Goal: Information Seeking & Learning: Learn about a topic

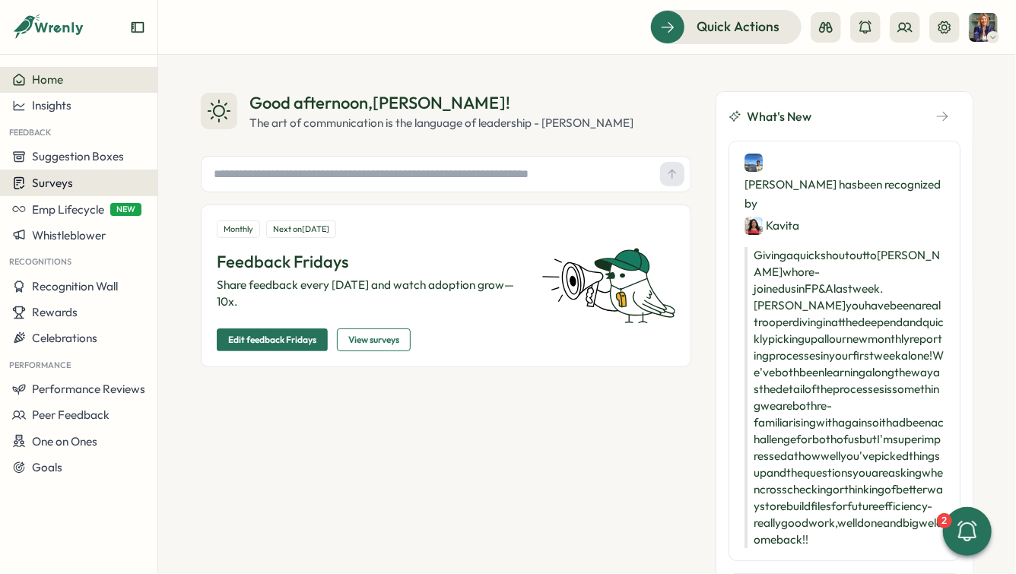
click at [78, 182] on div "Surveys" at bounding box center [78, 183] width 133 height 14
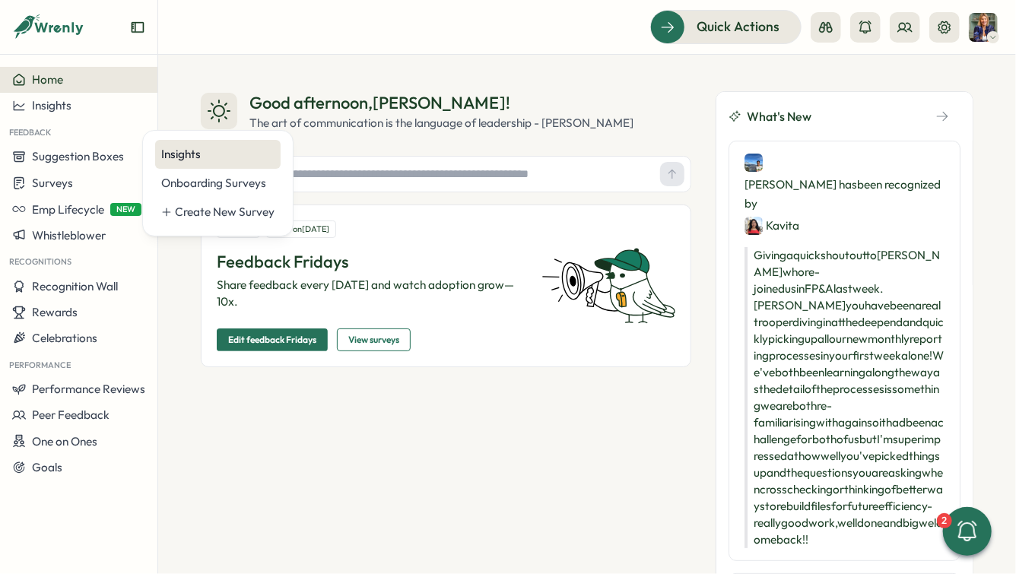
click at [169, 151] on div "Insights" at bounding box center [217, 154] width 113 height 17
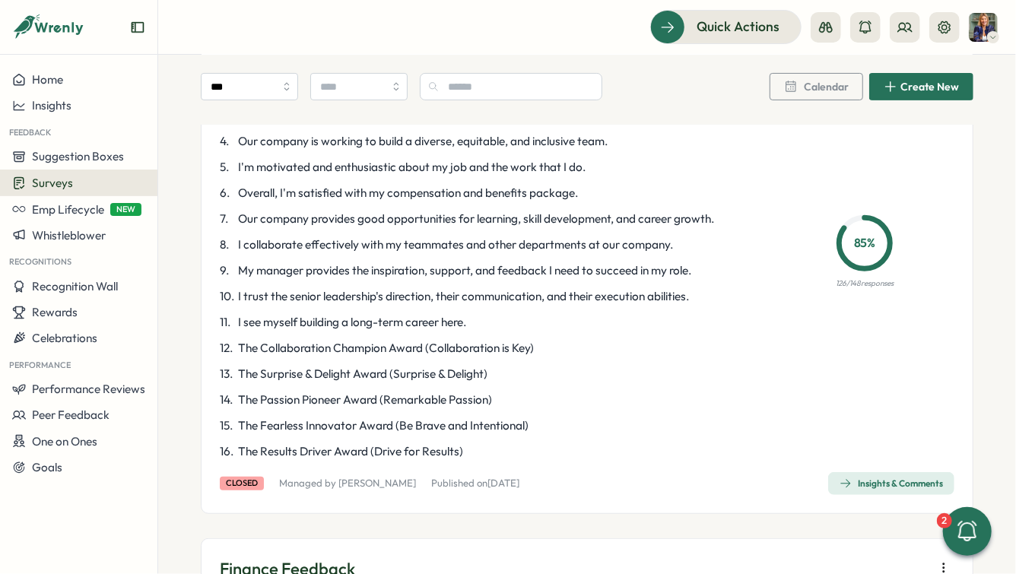
scroll to position [246, 0]
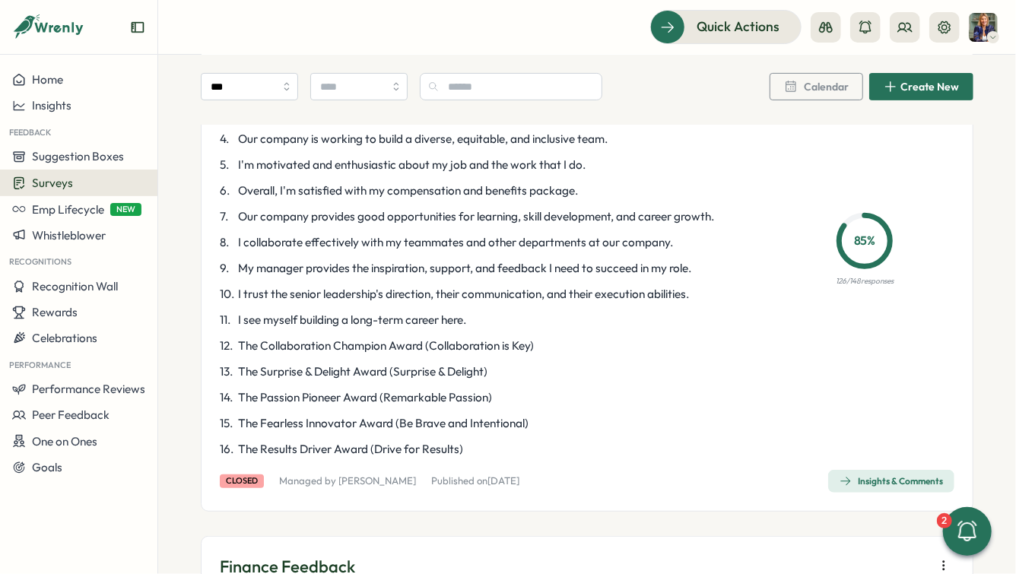
click at [885, 478] on div "Insights & Comments" at bounding box center [890, 481] width 103 height 12
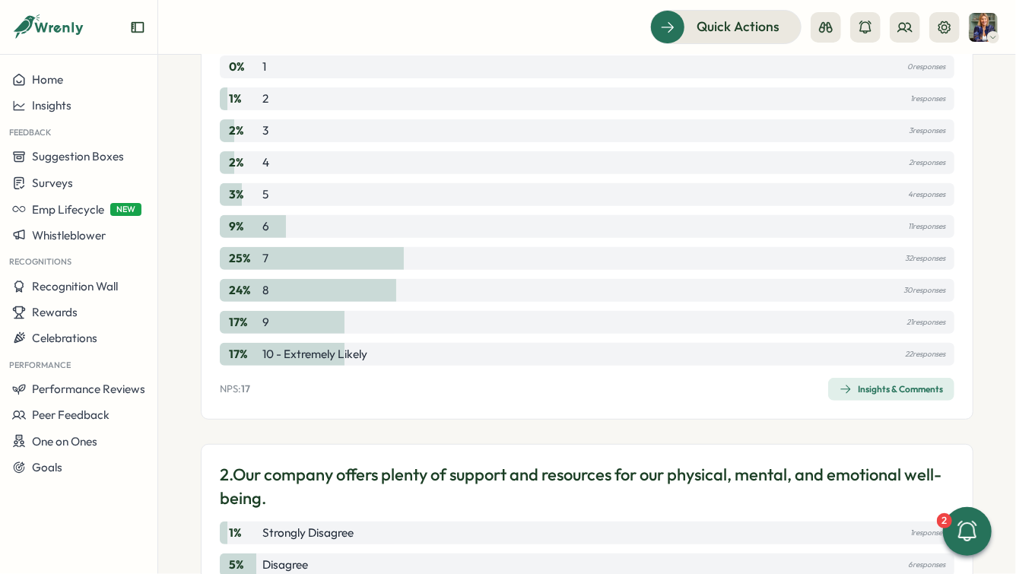
scroll to position [304, 0]
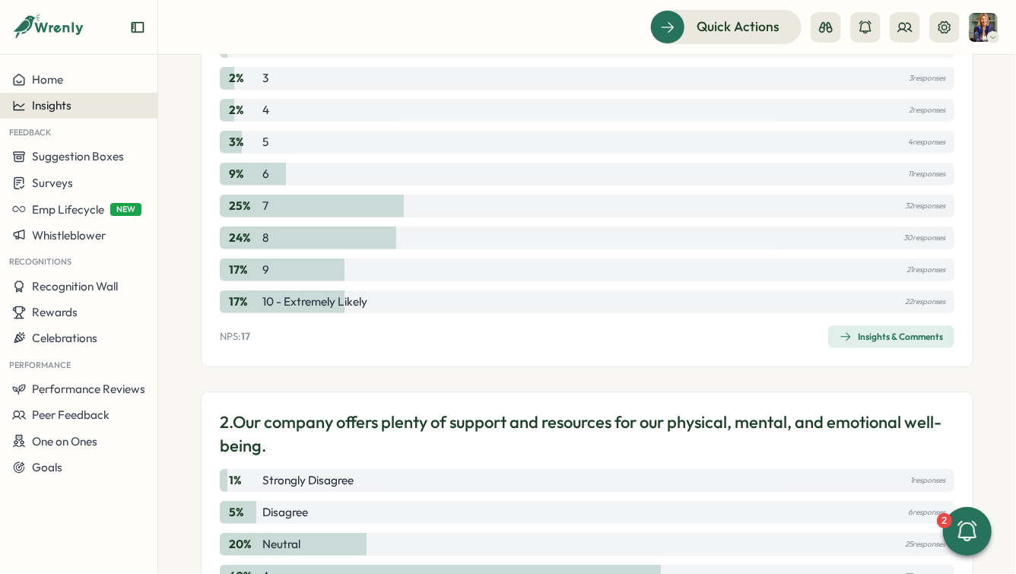
click at [75, 100] on div "Insights" at bounding box center [78, 106] width 133 height 14
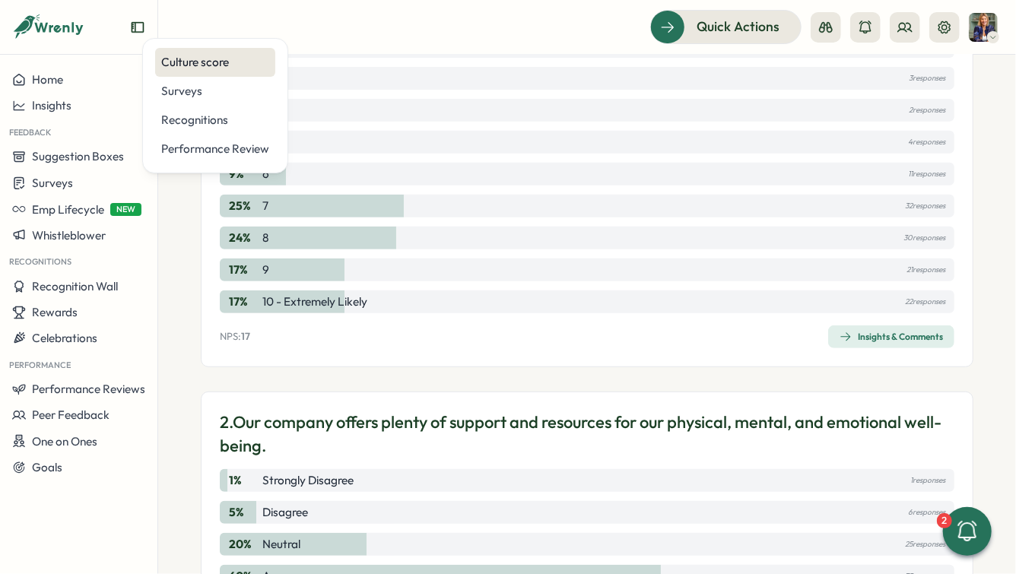
click at [220, 67] on div "Culture score" at bounding box center [215, 62] width 108 height 17
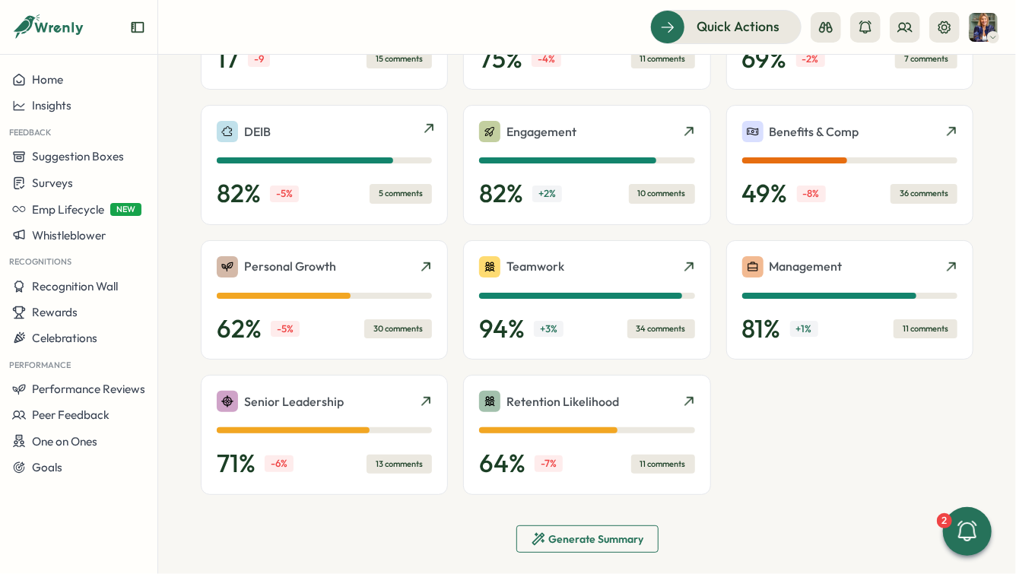
scroll to position [470, 0]
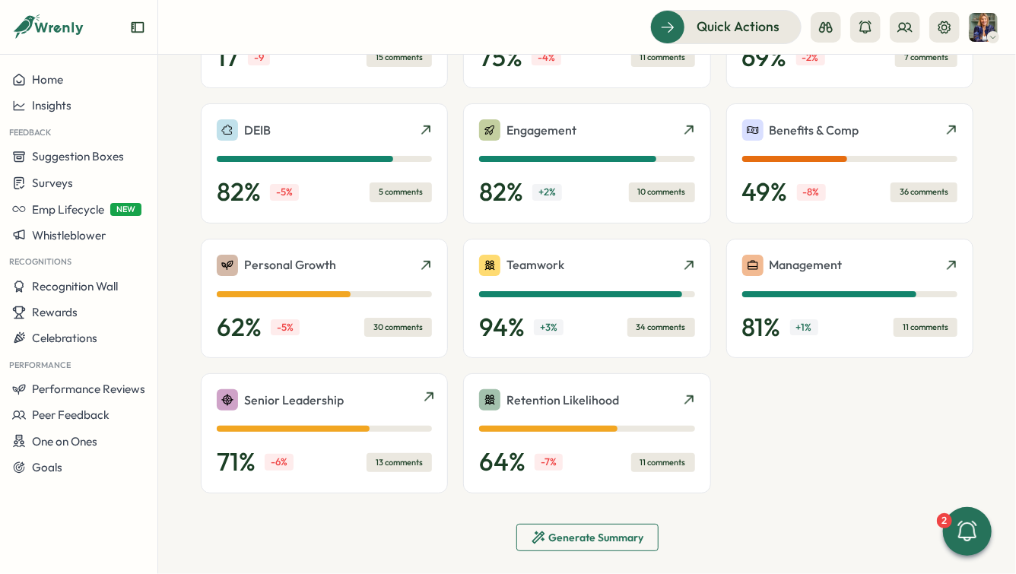
click at [379, 464] on div "13 comments" at bounding box center [399, 462] width 65 height 19
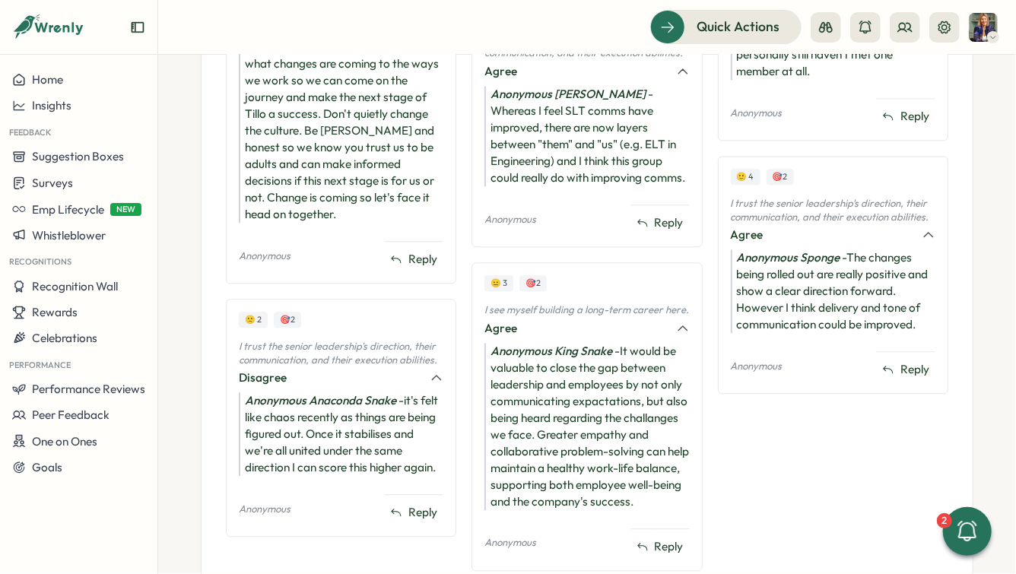
scroll to position [1712, 0]
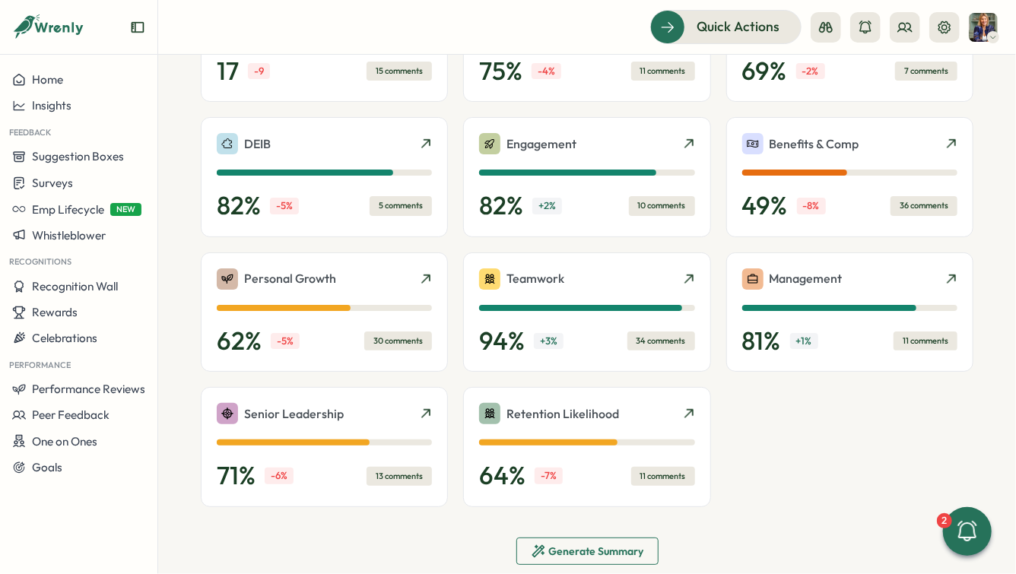
scroll to position [469, 0]
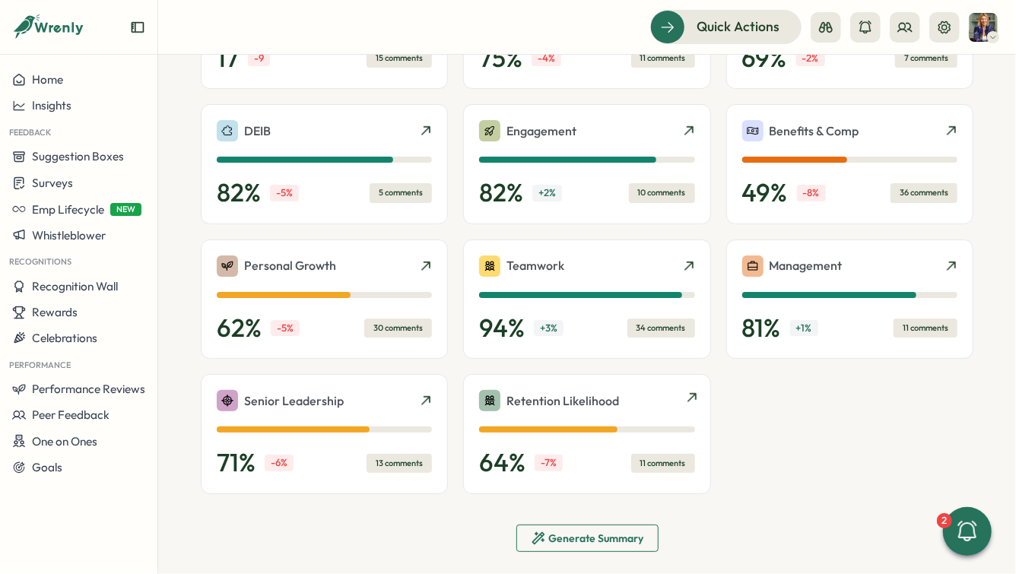
click at [573, 419] on div "Retention Likelihood 64 % -7 % 11 comments" at bounding box center [586, 434] width 215 height 88
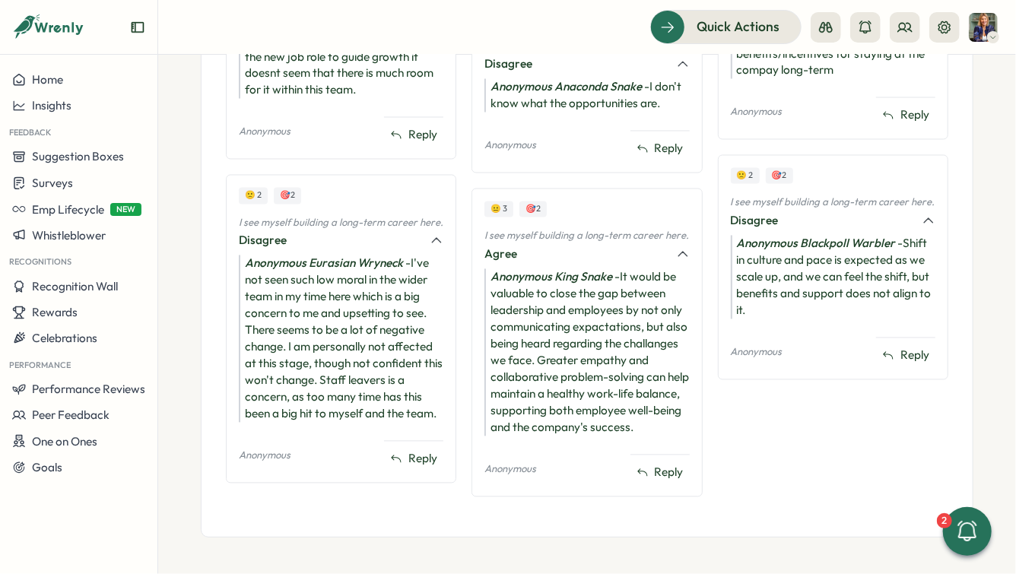
scroll to position [1392, 0]
